Goal: Task Accomplishment & Management: Use online tool/utility

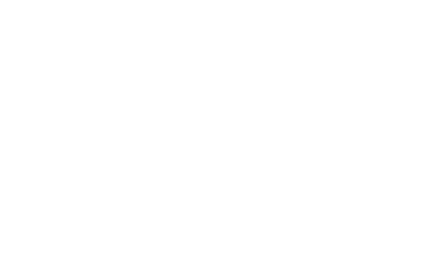
select select "Song"
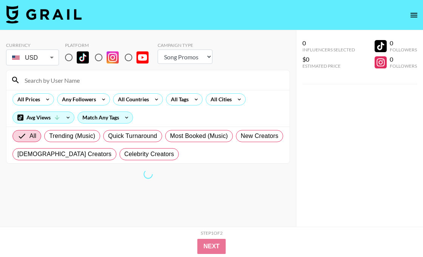
click at [77, 79] on input at bounding box center [152, 80] width 265 height 12
type input "laurasaponara"
click at [96, 57] on input "radio" at bounding box center [99, 57] width 16 height 16
radio input "true"
